Goal: Task Accomplishment & Management: Complete application form

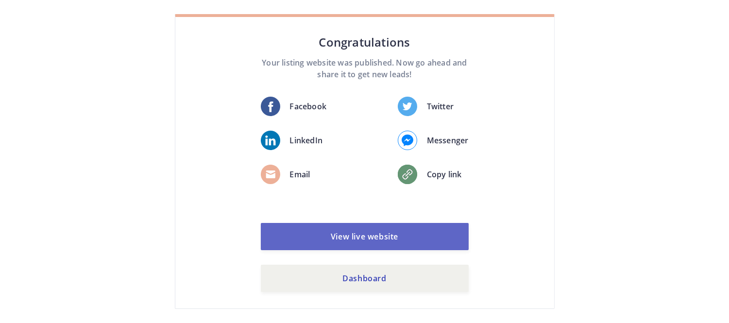
click at [400, 228] on link "View live website" at bounding box center [365, 236] width 208 height 27
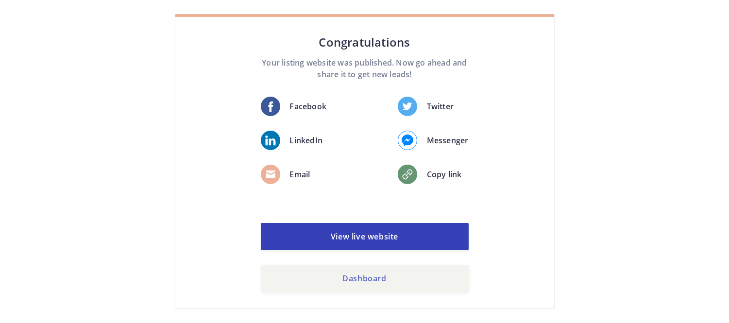
click at [331, 270] on link "Dashboard" at bounding box center [365, 278] width 208 height 27
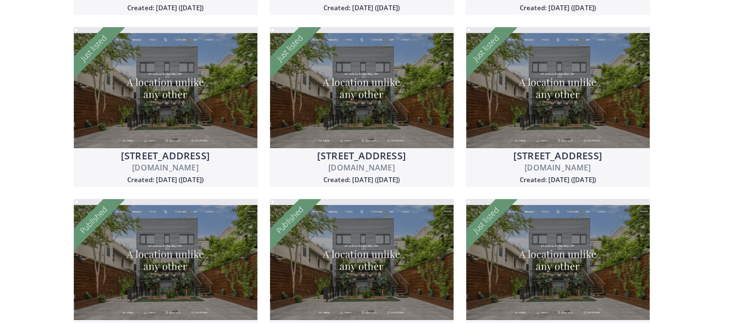
scroll to position [421, 0]
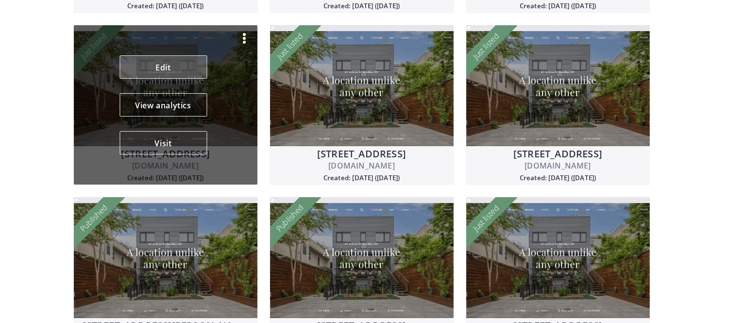
click at [169, 70] on link "Edit" at bounding box center [162, 66] width 87 height 23
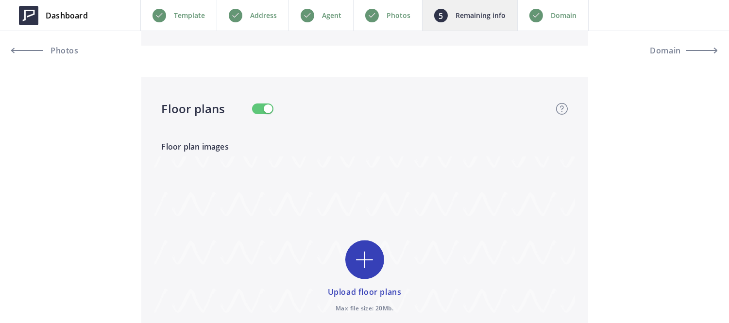
scroll to position [2231, 0]
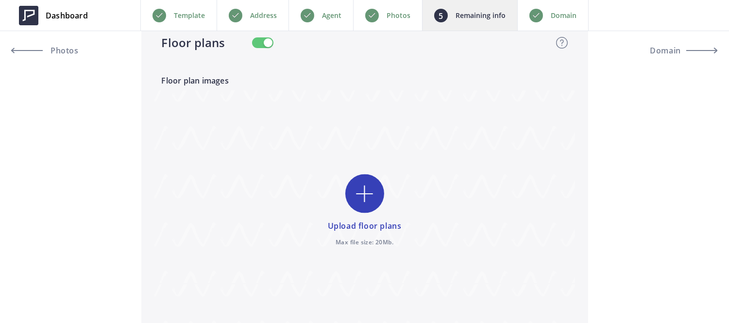
click at [261, 41] on button "button" at bounding box center [262, 42] width 21 height 11
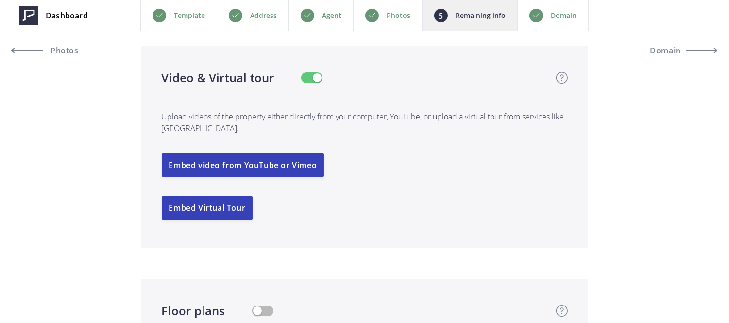
scroll to position [1958, 0]
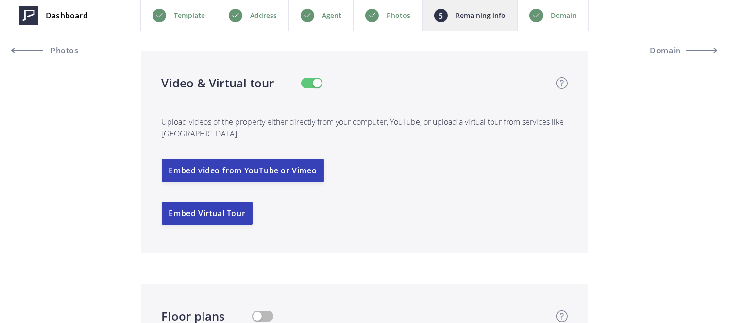
click at [301, 81] on button "button" at bounding box center [311, 83] width 21 height 11
type input "1,499,999"
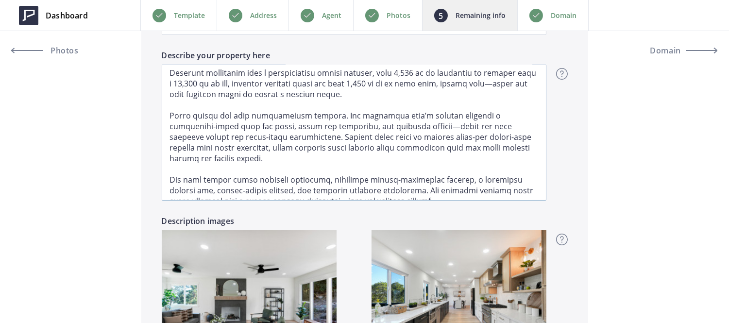
scroll to position [71, 0]
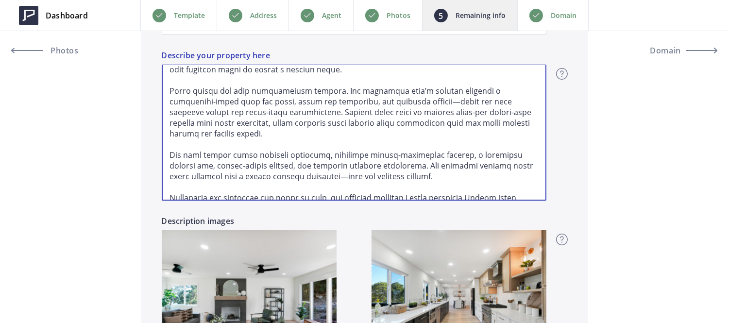
drag, startPoint x: 379, startPoint y: 91, endPoint x: 428, endPoint y: 92, distance: 48.6
click at [428, 92] on textarea "Describe your property here" at bounding box center [354, 133] width 384 height 136
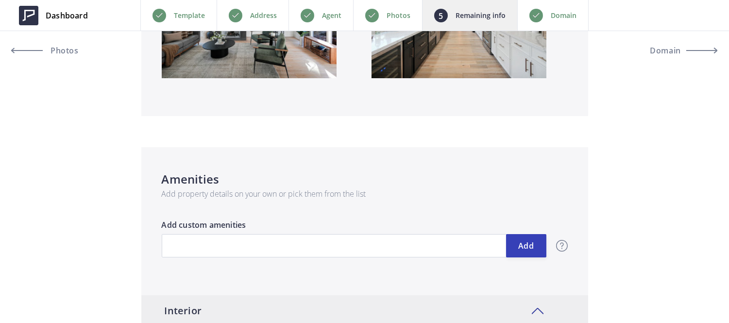
scroll to position [1131, 0]
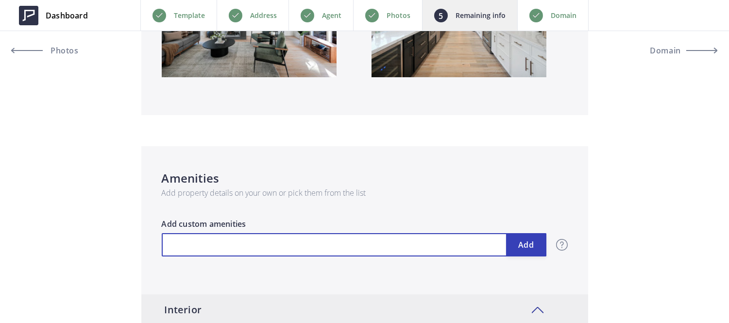
click at [349, 246] on input "text" at bounding box center [354, 244] width 384 height 23
type input "C"
type input "1,499,999"
type input "Ch"
type input "1,499,999"
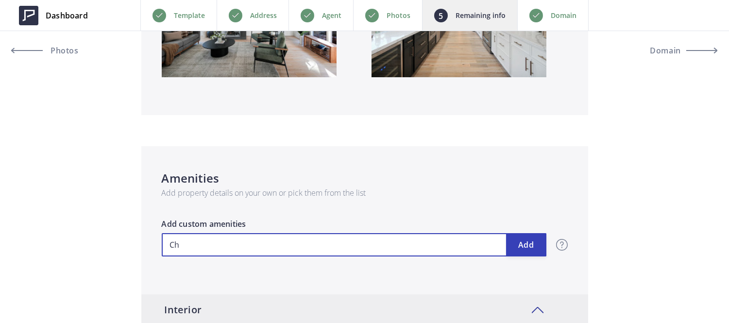
type input "Che"
type input "1,499,999"
type input "Chef"
type input "1,499,999"
type input "Chef'"
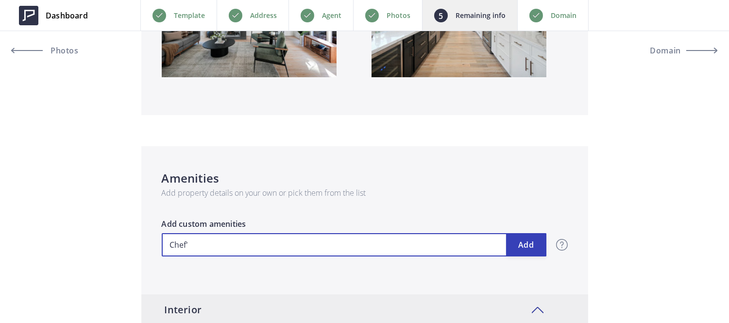
type input "1,499,999"
type input "Chef's"
type input "1,499,999"
type input "Chef's"
type input "1,499,999"
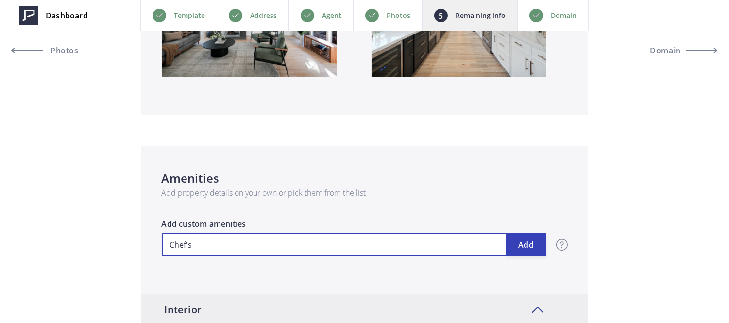
type input "Chef's K"
type input "1,499,999"
type input "Chef's Ki"
type input "1,499,999"
type input "Chef's Kit"
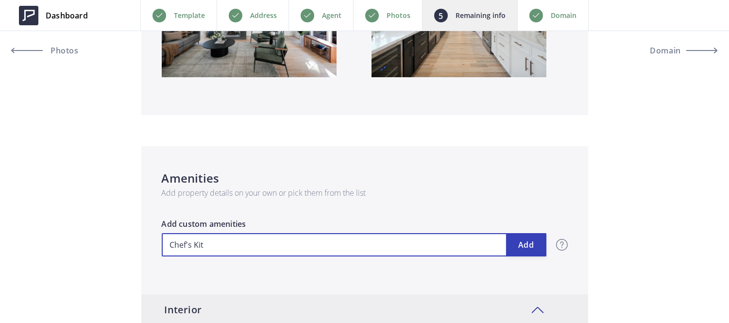
type input "1,499,999"
type input "Chef's Kitc"
type input "1,499,999"
type input "Chef's Kitch"
type input "1,499,999"
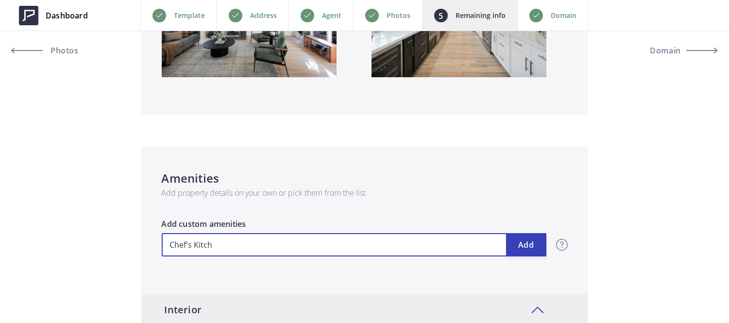
type input "Chef's Kitche"
type input "1,499,999"
type input "Chef's Kitchen"
type input "1,499,999"
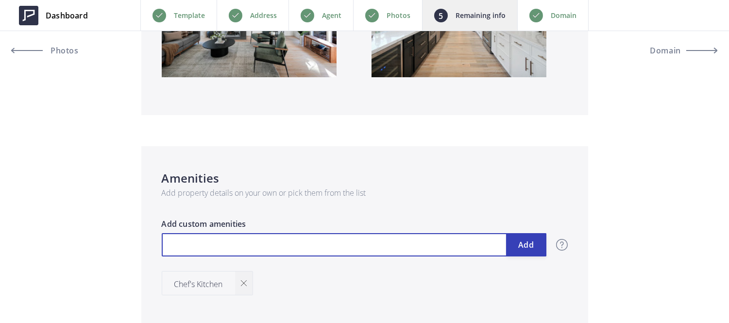
type input "C"
type input "1,499,999"
type input "Co"
type input "1,499,999"
type input "Com"
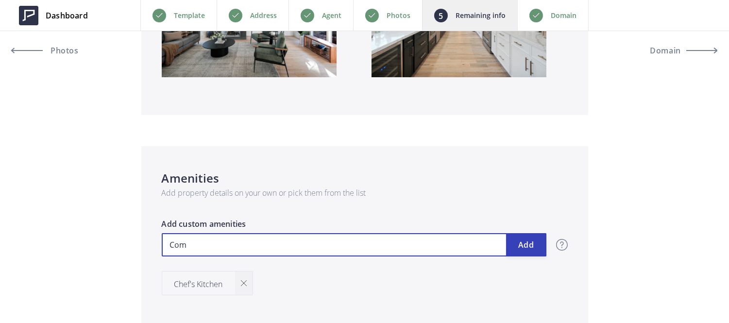
type input "1,499,999"
type input "Comm"
type input "1,499,999"
type input "Comme"
type input "1,499,999"
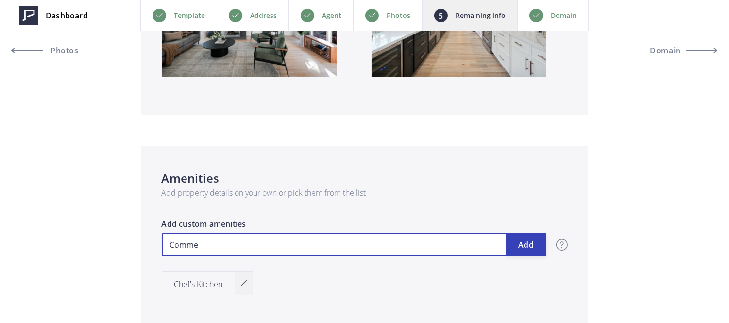
type input "Commer"
type input "1,499,999"
type input "Commerc"
type input "1,499,999"
type input "Commerci"
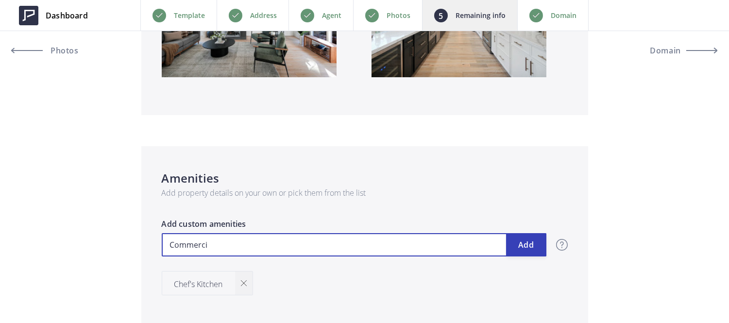
type input "1,499,999"
type input "Commercia"
type input "1,499,999"
type input "Commercial"
type input "1,499,999"
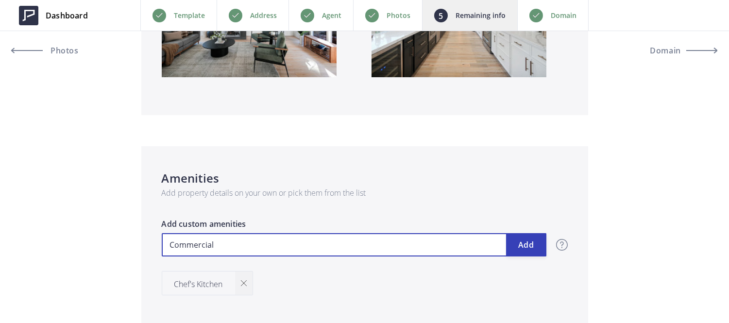
type input "Commercial"
type input "1,499,999"
type input "Commercial G"
type input "1,499,999"
type input "Commercial Gr"
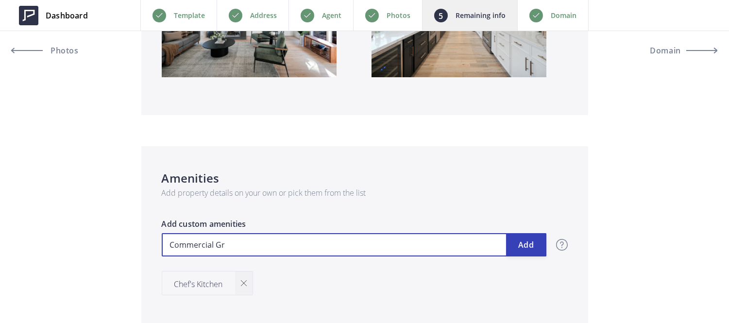
type input "1,499,999"
type input "Commercial Gra"
type input "1,499,999"
type input "Commercial Grad"
type input "1,499,999"
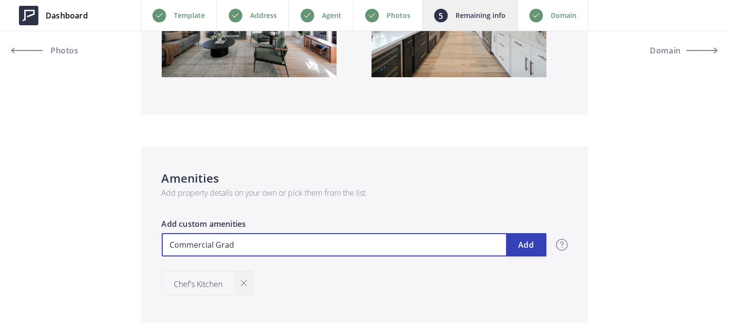
type input "Commercial Grade"
type input "1,499,999"
type input "Commercial Grade"
type input "1,499,999"
type input "Commercial Grade O"
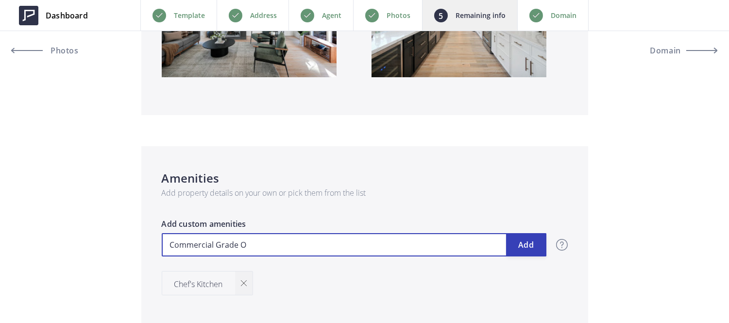
type input "1,499,999"
type input "Commercial Grade Ov"
type input "1,499,999"
type input "Commercial Grade Ove"
type input "1,499,999"
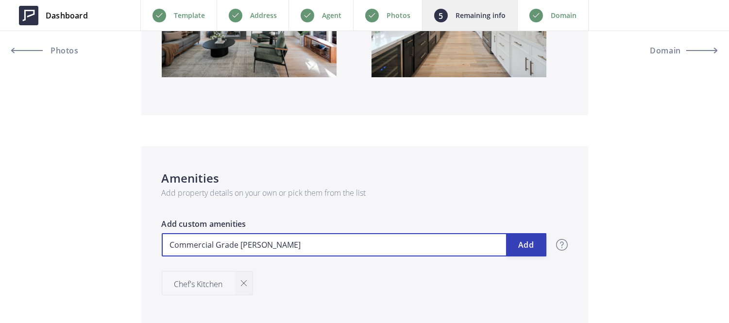
type input "Commercial Grade Oven"
type input "1,499,999"
type input "Commercial Grade Oven"
type input "1,499,999"
type input "Commercial Grade Oven &"
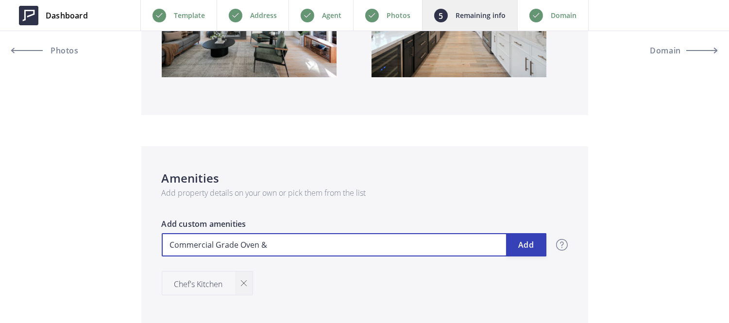
type input "1,499,999"
type input "Commercial Grade Oven &"
type input "1,499,999"
type input "Commercial Grade Oven & S"
type input "1,499,999"
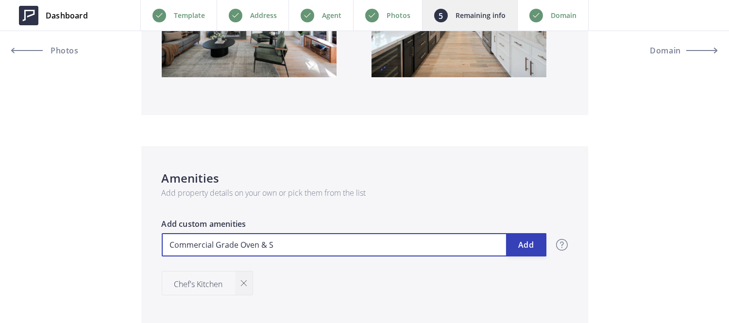
type input "Commercial Grade Oven & St"
type input "1,499,999"
type input "Commercial Grade Oven & Sto"
type input "1,499,999"
type input "Commercial Grade Oven & Stov"
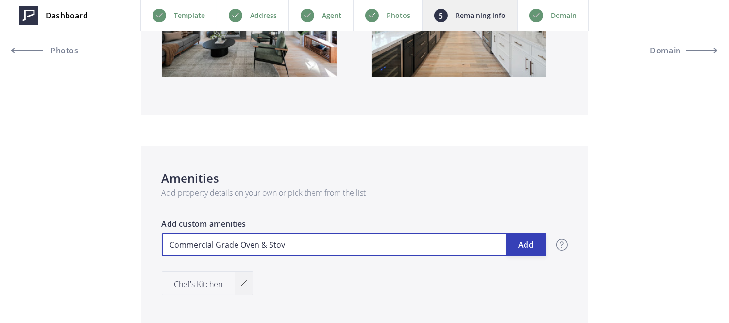
type input "1,499,999"
type input "Commercial Grade Oven & Stove"
type input "1,499,999"
type input "D"
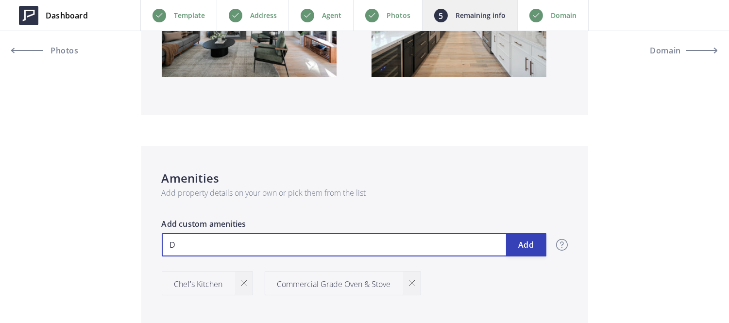
type input "1,499,999"
type input "Do"
type input "1,499,999"
type input "Dou"
type input "1,499,999"
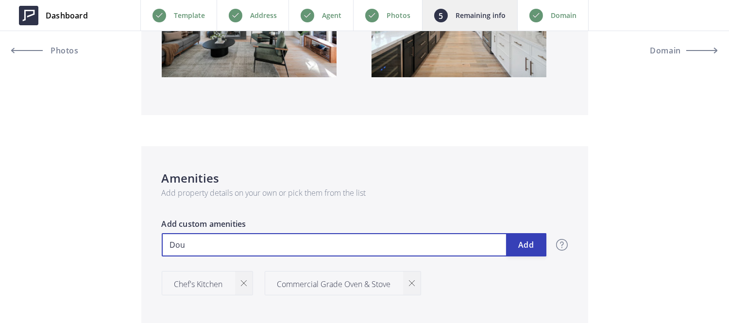
type input "Doub"
type input "1,499,999"
type input "Double"
type input "1,499,999"
type input "Double"
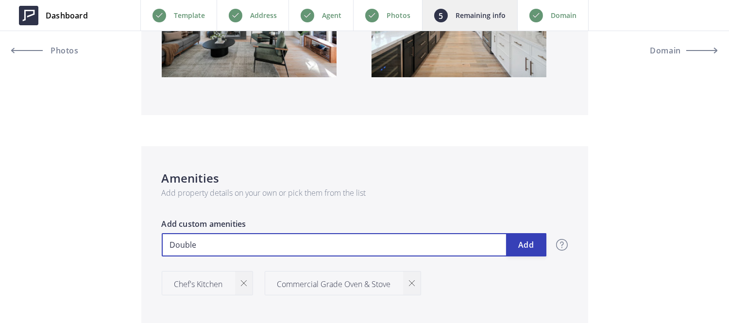
type input "1,499,999"
type input "Double"
type input "1,499,999"
type input "Double-"
type input "1,499,999"
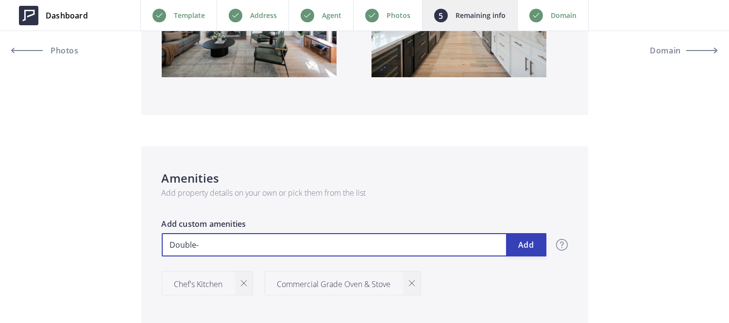
type input "Double-p"
type input "1,499,999"
type input "Double-pa"
type input "1,499,999"
type input "Double-pan"
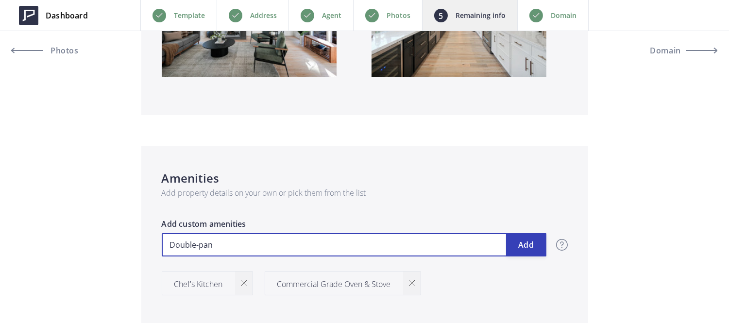
type input "1,499,999"
type input "Double-pane"
type input "1,499,999"
type input "Double-pane W"
type input "1,499,999"
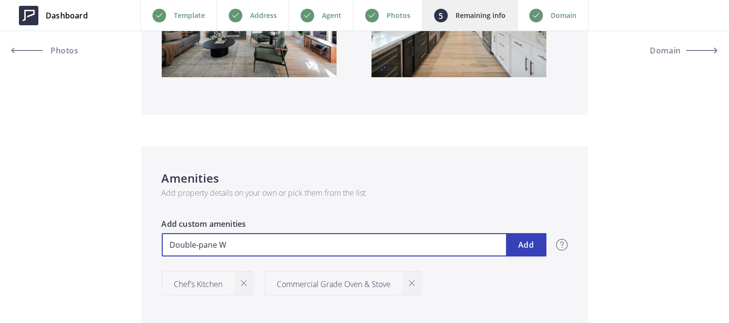
type input "Double-pane Wi"
type input "1,499,999"
type input "Double-pane Win"
type input "1,499,999"
type input "Double-pane Wind"
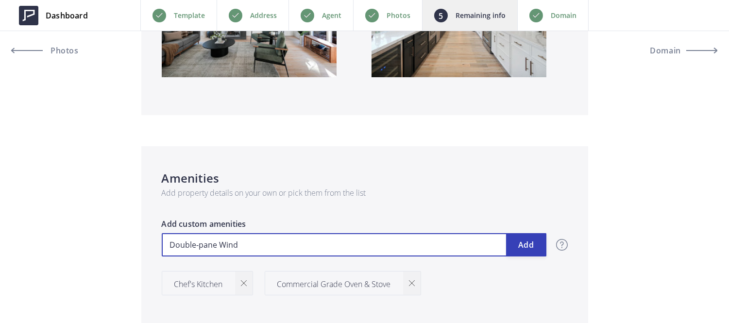
type input "1,499,999"
type input "Double-pane Windo"
type input "1,499,999"
type input "Double-pane Window"
type input "1,499,999"
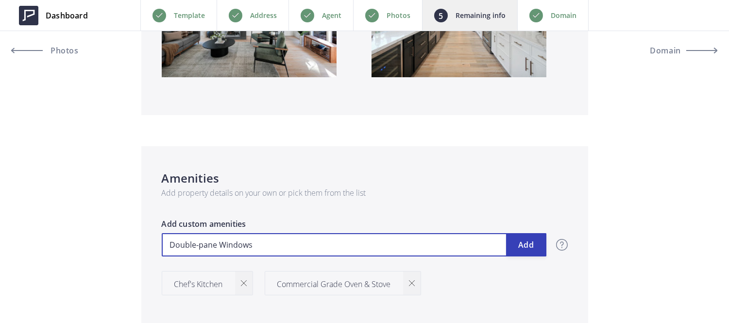
type input "Double-pane Windows"
type input "1,499,999"
type input "S"
type input "1,499,999"
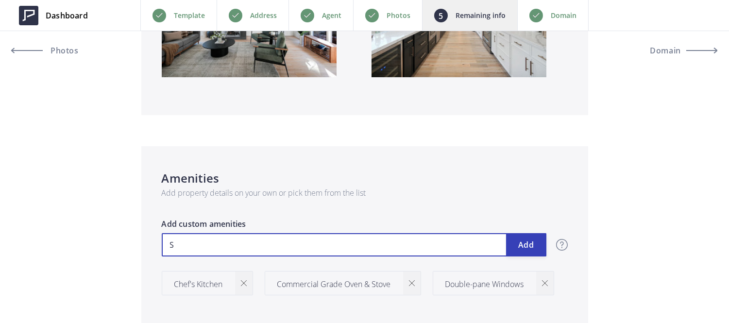
type input "Sk"
type input "1,499,999"
type input "Sky"
type input "1,499,999"
type input "Skyl"
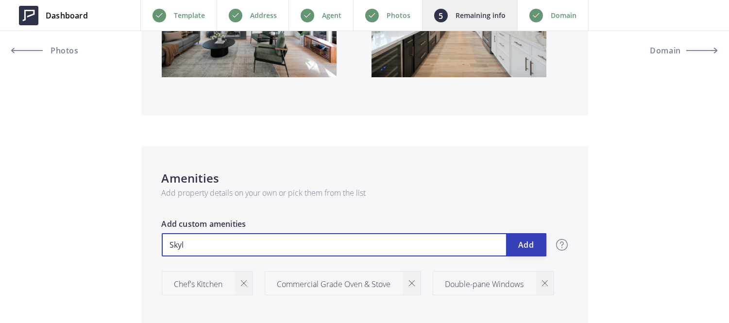
type input "1,499,999"
type input "Skyli"
type input "1,499,999"
type input "Skylig"
type input "1,499,999"
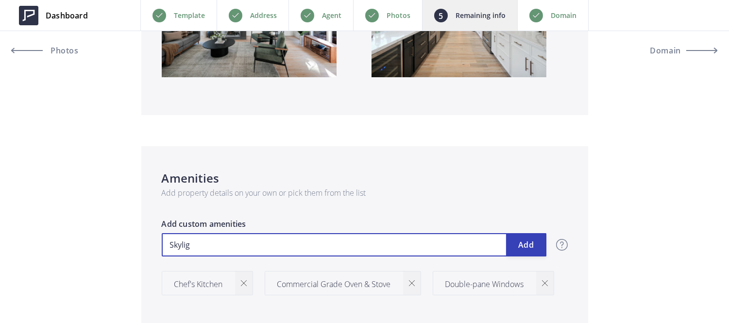
type input "Skyligh"
type input "1,499,999"
type input "Skylight"
type input "1,499,999"
type input "Skylights"
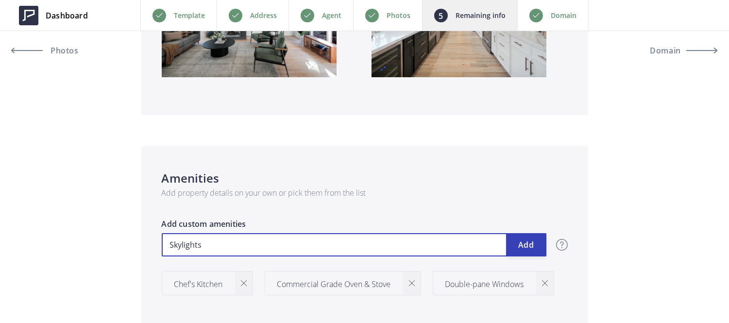
type input "1,499,999"
type input "R"
type input "1,499,999"
type input "Re"
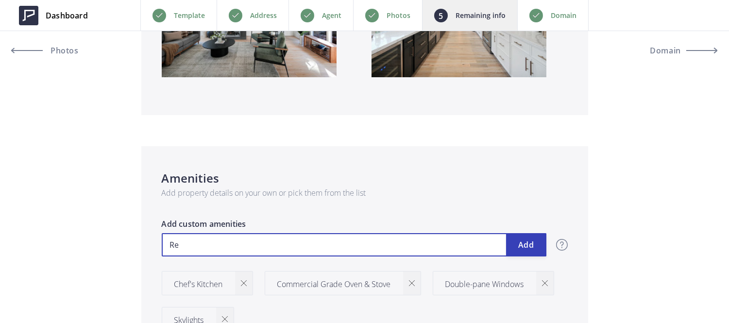
type input "1,499,999"
type input "Rem"
type input "1,499,999"
type input "Remo"
type input "1,499,999"
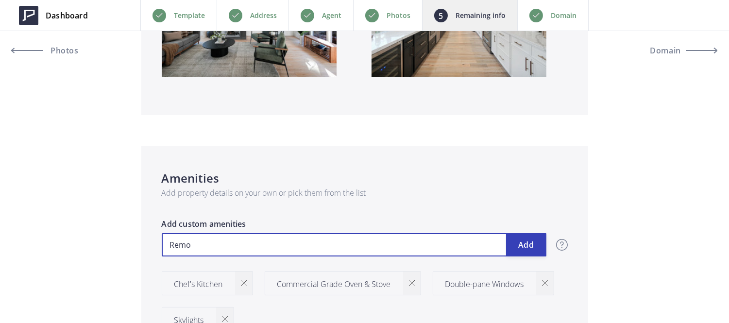
type input "Remot"
type input "1,499,999"
type input "Remote"
type input "1,499,999"
type input "Remote-"
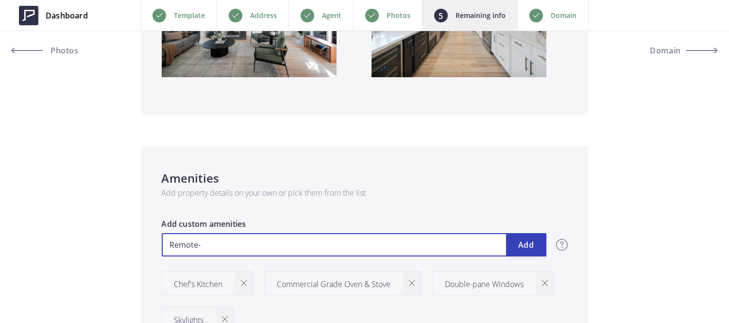
type input "1,499,999"
type input "Remote-Co"
type input "1,499,999"
type input "Remote-Cont"
type input "1,499,999"
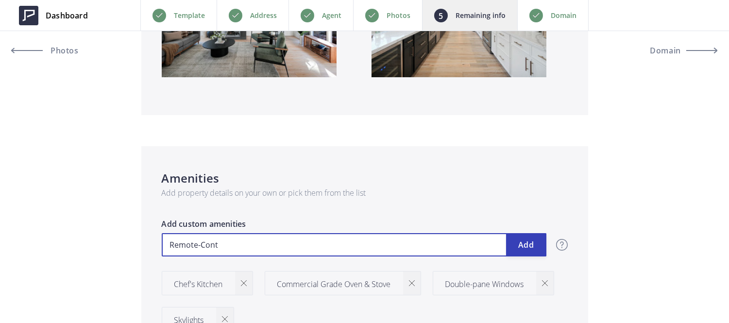
type input "Remote-Contr"
type input "1,499,999"
type input "Remote-Contro"
type input "1,499,999"
type input "Remote-Control"
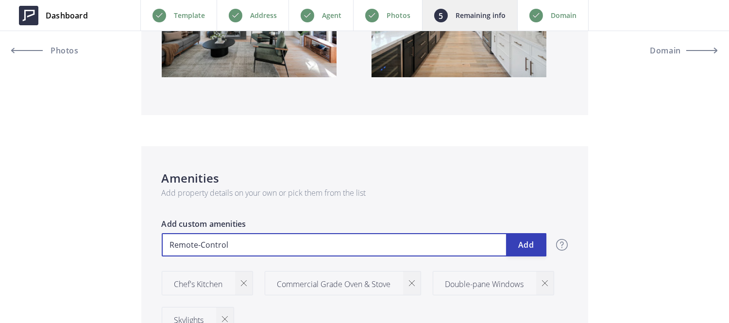
type input "1,499,999"
type input "Remote-Controll"
type input "1,499,999"
type input "Remote-Controlle"
type input "1,499,999"
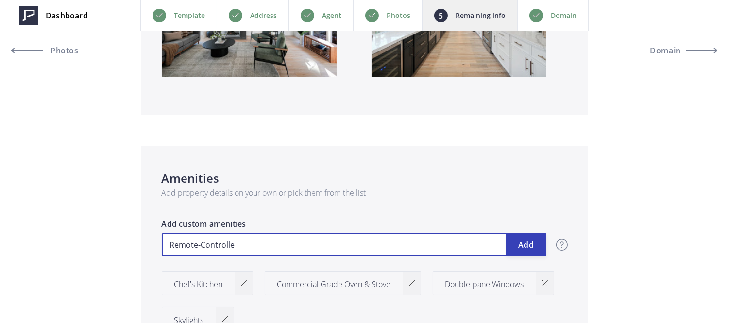
type input "Remote-Controlled"
type input "1,499,999"
type input "Remote-Controlled"
type input "1,499,999"
type input "Remote-Controlled Sh"
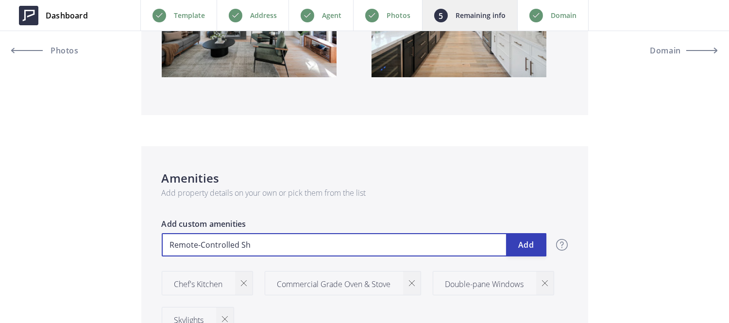
type input "1,499,999"
type input "Remote-Controlled Sho"
type input "1,499,999"
type input "Remote-Controlled Showe"
type input "1,499,999"
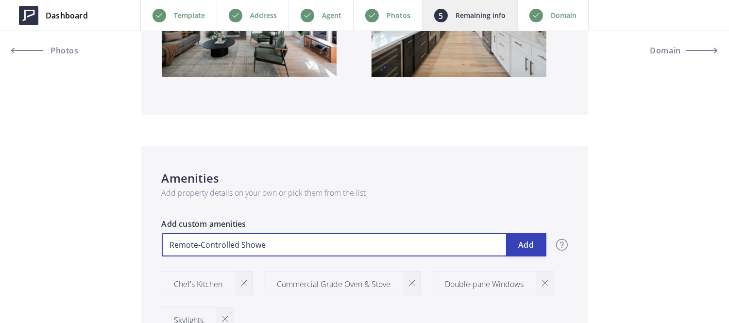
type input "Remote-Controlled Shower"
type input "1,499,999"
type input "Remote-Controlled Showers"
type input "1,499,999"
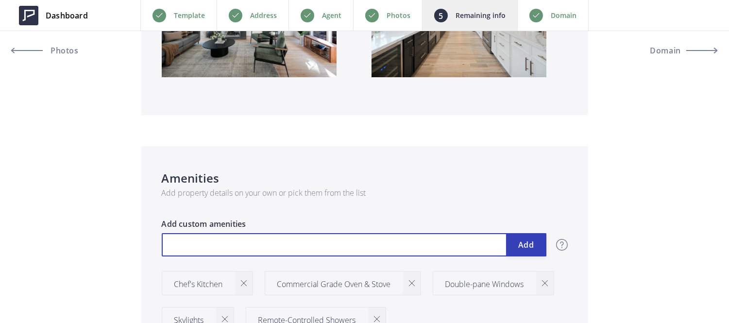
type input "S"
type input "1,499,999"
type input "So"
type input "1,499,999"
type input "Soa"
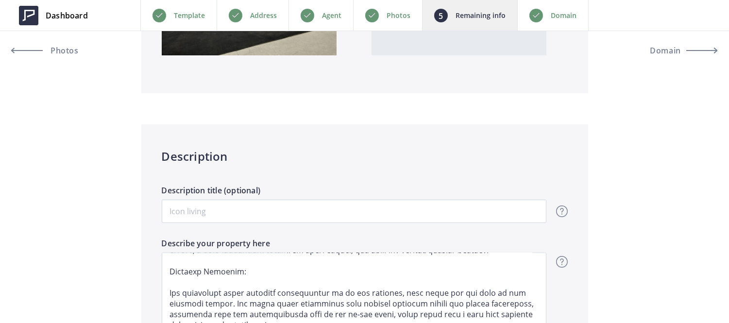
scroll to position [646, 0]
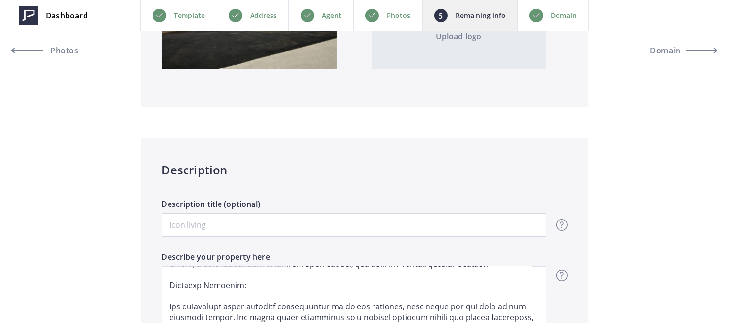
click at [384, 18] on div "Photos" at bounding box center [387, 15] width 69 height 31
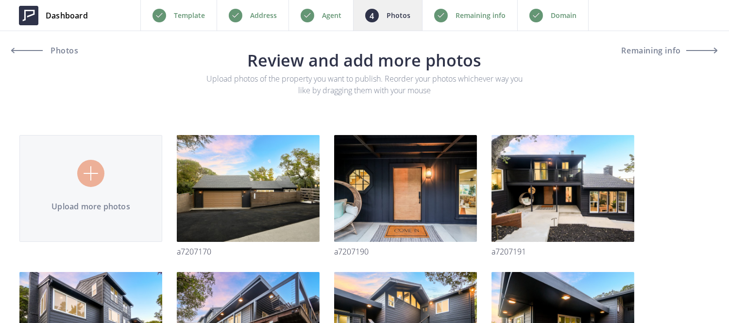
click at [331, 23] on div "Agent" at bounding box center [320, 15] width 65 height 31
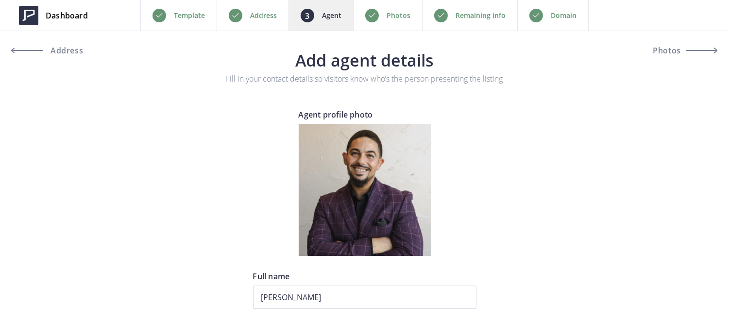
scroll to position [99, 0]
